Goal: Transaction & Acquisition: Subscribe to service/newsletter

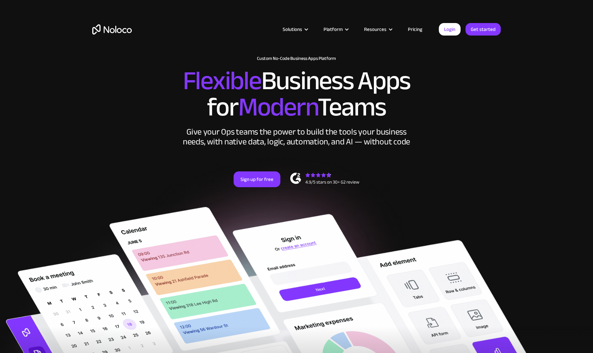
click at [416, 32] on link "Pricing" at bounding box center [415, 29] width 31 height 9
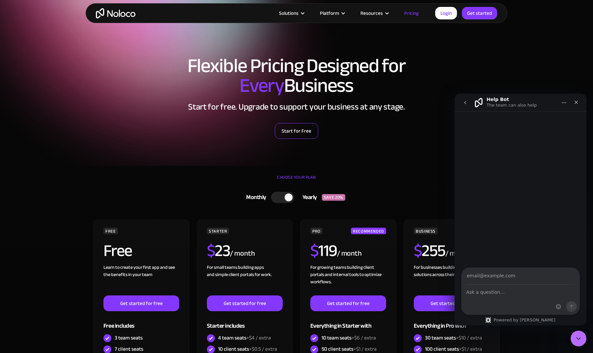
click at [279, 128] on link "Start for Free" at bounding box center [296, 131] width 43 height 16
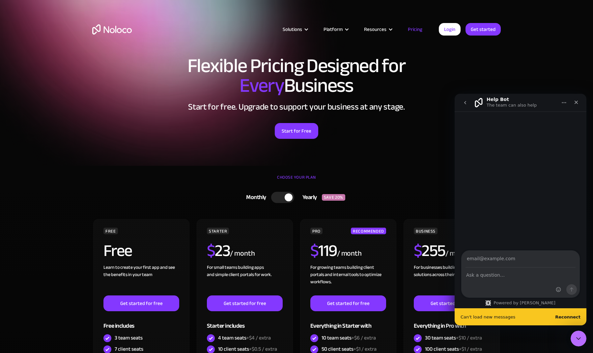
click at [285, 199] on div at bounding box center [289, 198] width 8 height 8
click at [578, 338] on icon "Close Intercom Messenger" at bounding box center [578, 338] width 8 height 8
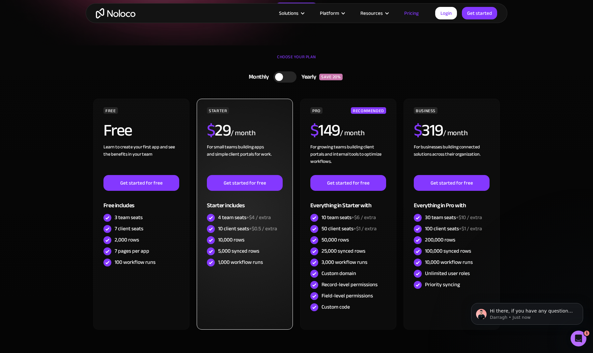
scroll to position [124, 0]
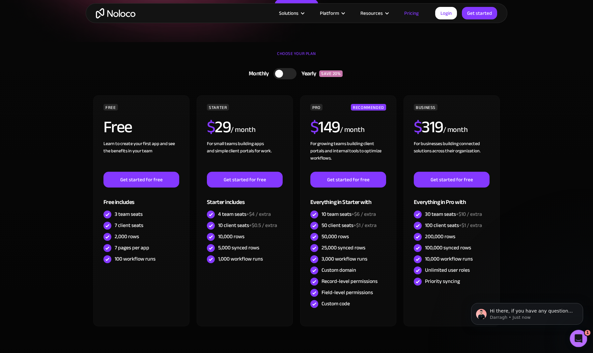
click at [579, 339] on icon "Open Intercom Messenger" at bounding box center [577, 338] width 11 height 11
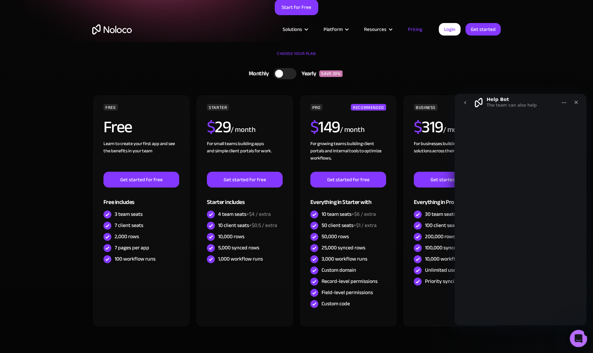
scroll to position [0, 0]
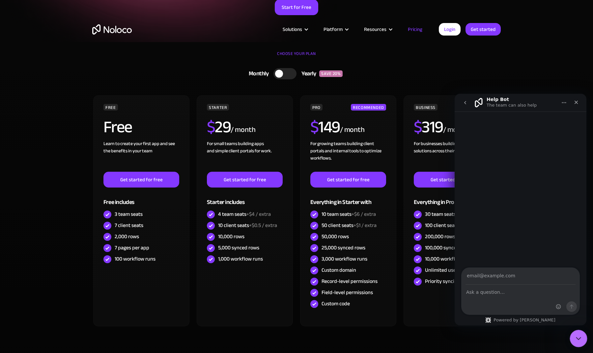
click at [579, 339] on icon "Close Intercom Messenger" at bounding box center [578, 338] width 8 height 8
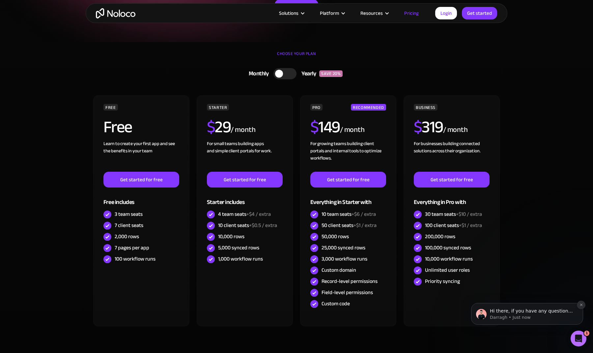
click at [581, 304] on icon "Dismiss notification" at bounding box center [581, 305] width 4 height 4
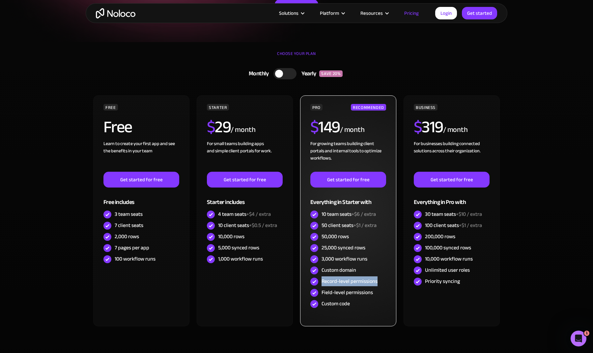
drag, startPoint x: 322, startPoint y: 282, endPoint x: 378, endPoint y: 280, distance: 55.7
click at [378, 280] on div "Record-level permissions" at bounding box center [348, 281] width 76 height 11
drag, startPoint x: 356, startPoint y: 269, endPoint x: 321, endPoint y: 267, distance: 35.0
click at [321, 267] on div "Custom domain" at bounding box center [348, 270] width 76 height 11
drag, startPoint x: 321, startPoint y: 125, endPoint x: 366, endPoint y: 127, distance: 45.8
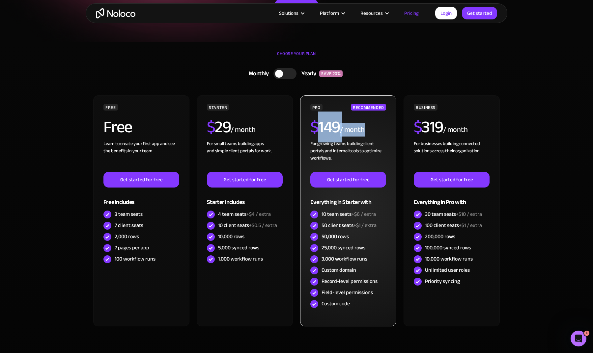
click at [366, 127] on div "$ 149 / month" at bounding box center [348, 129] width 76 height 21
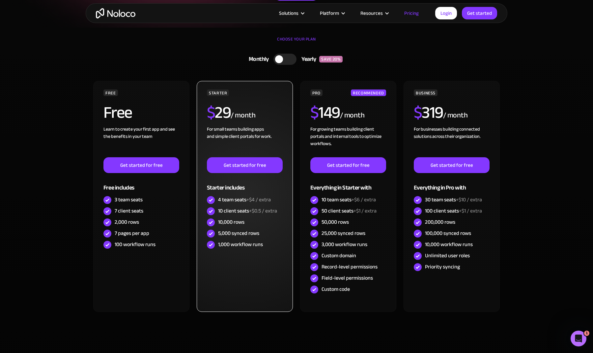
scroll to position [139, 0]
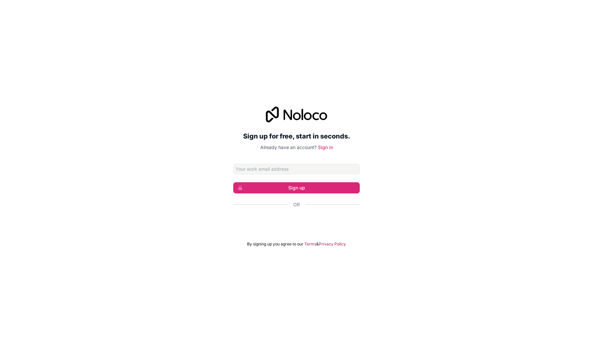
click at [190, 144] on div "Sign up for free, start in seconds. Already have an account? Sign in Sign up Or…" at bounding box center [296, 177] width 593 height 159
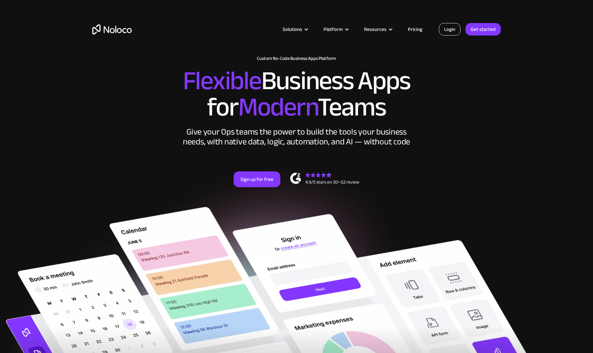
click at [453, 31] on link "Login" at bounding box center [450, 29] width 22 height 13
